Goal: Information Seeking & Learning: Check status

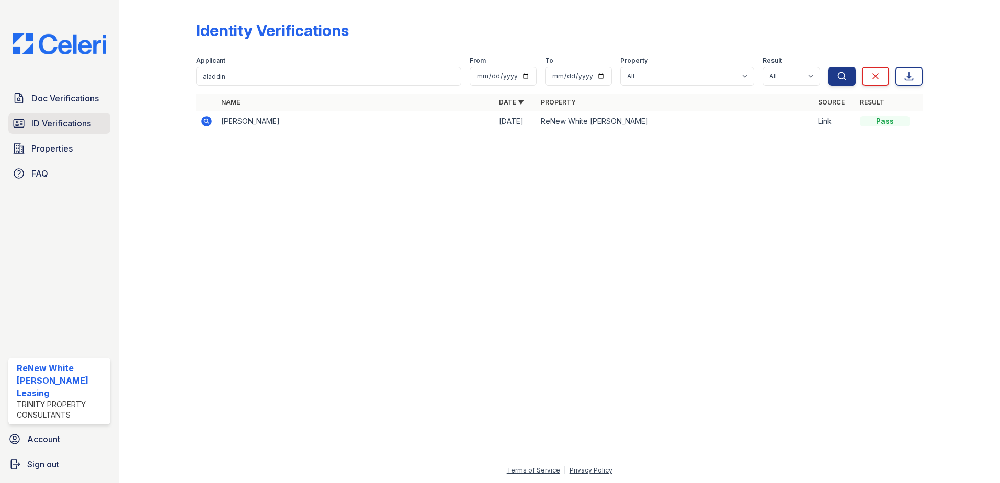
click at [56, 130] on link "ID Verifications" at bounding box center [59, 123] width 102 height 21
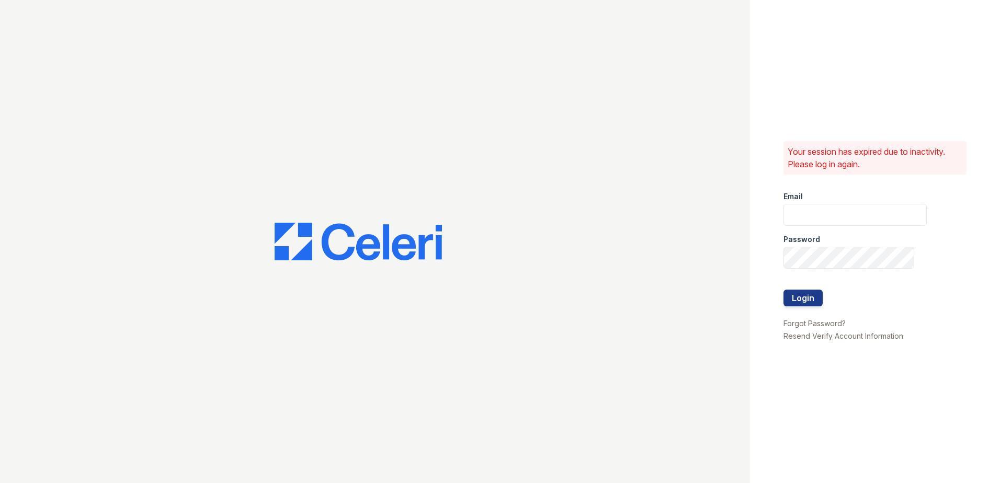
type input "renewwhitemarsh@trinity-pm.com"
click at [813, 302] on button "Login" at bounding box center [802, 298] width 39 height 17
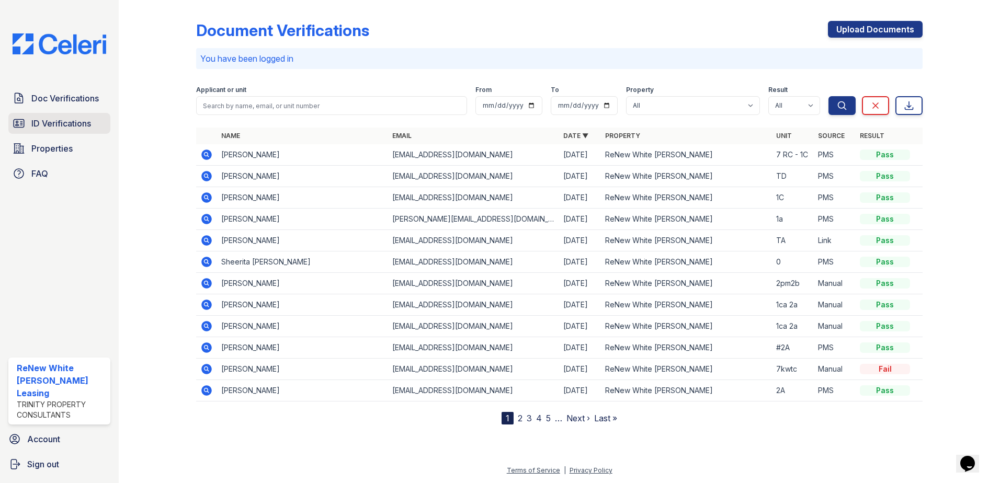
click at [86, 128] on span "ID Verifications" at bounding box center [61, 123] width 60 height 13
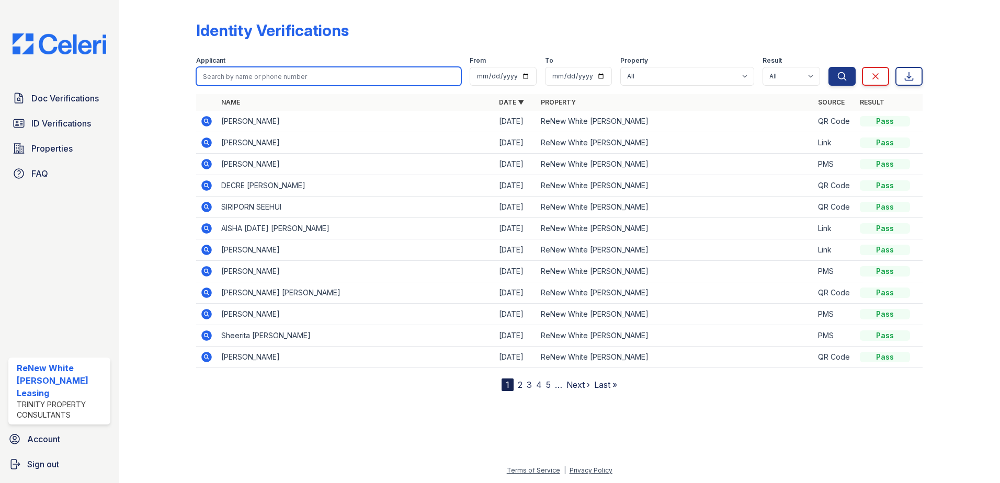
click at [277, 79] on input "search" at bounding box center [328, 76] width 265 height 19
type input "[PERSON_NAME]"
click at [828, 67] on button "Search" at bounding box center [841, 76] width 27 height 19
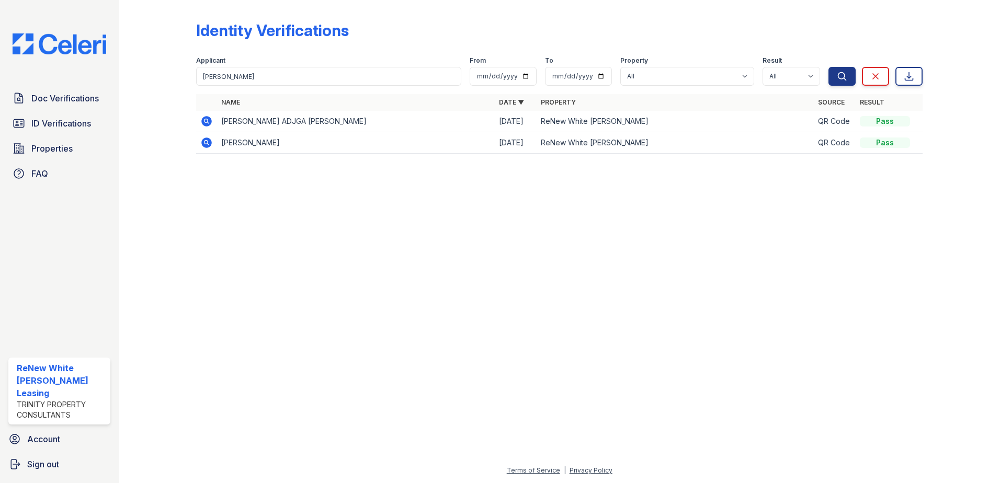
click at [202, 126] on icon at bounding box center [206, 121] width 13 height 13
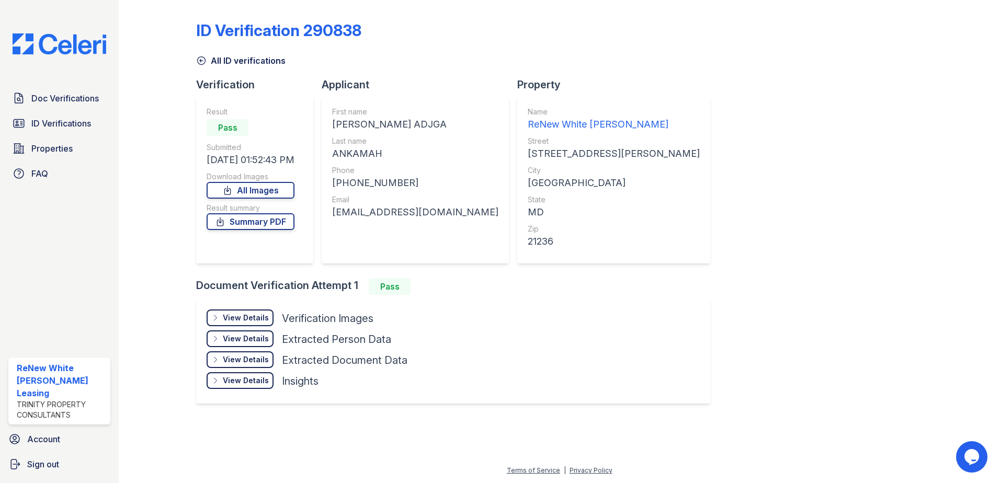
click at [232, 324] on div "View Details Details" at bounding box center [240, 318] width 67 height 17
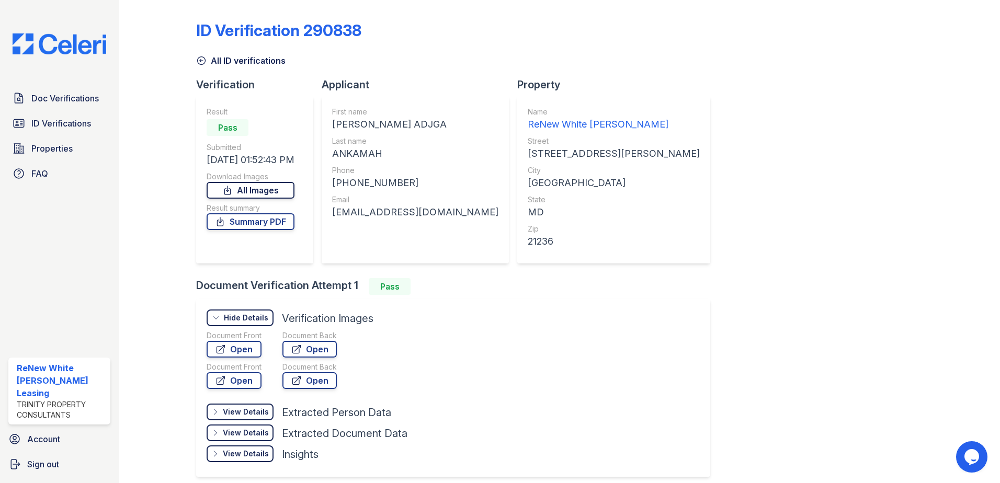
click at [231, 188] on icon at bounding box center [227, 190] width 10 height 10
click at [223, 224] on icon at bounding box center [221, 222] width 6 height 8
